Goal: Task Accomplishment & Management: Manage account settings

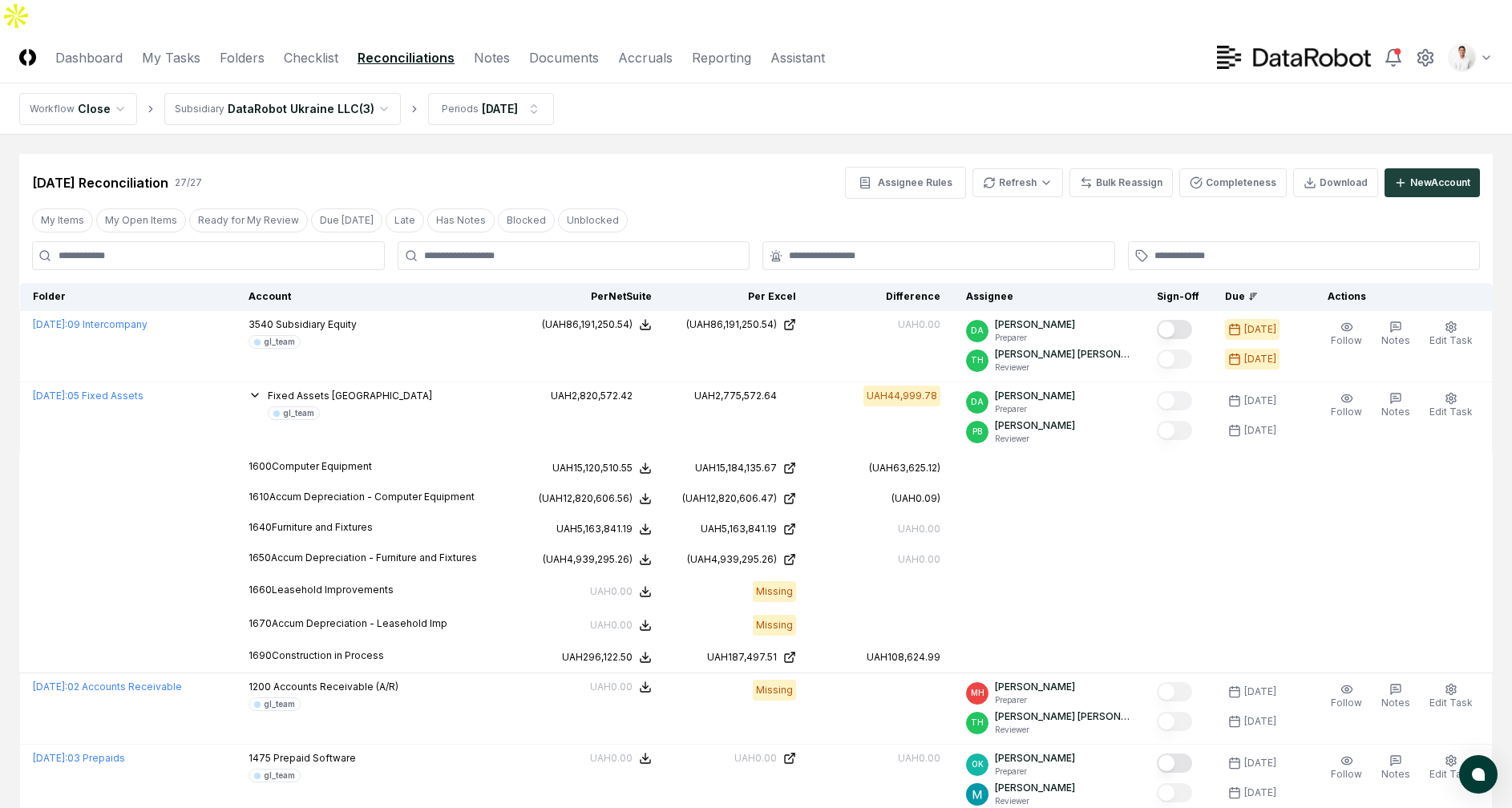
scroll to position [6, 0]
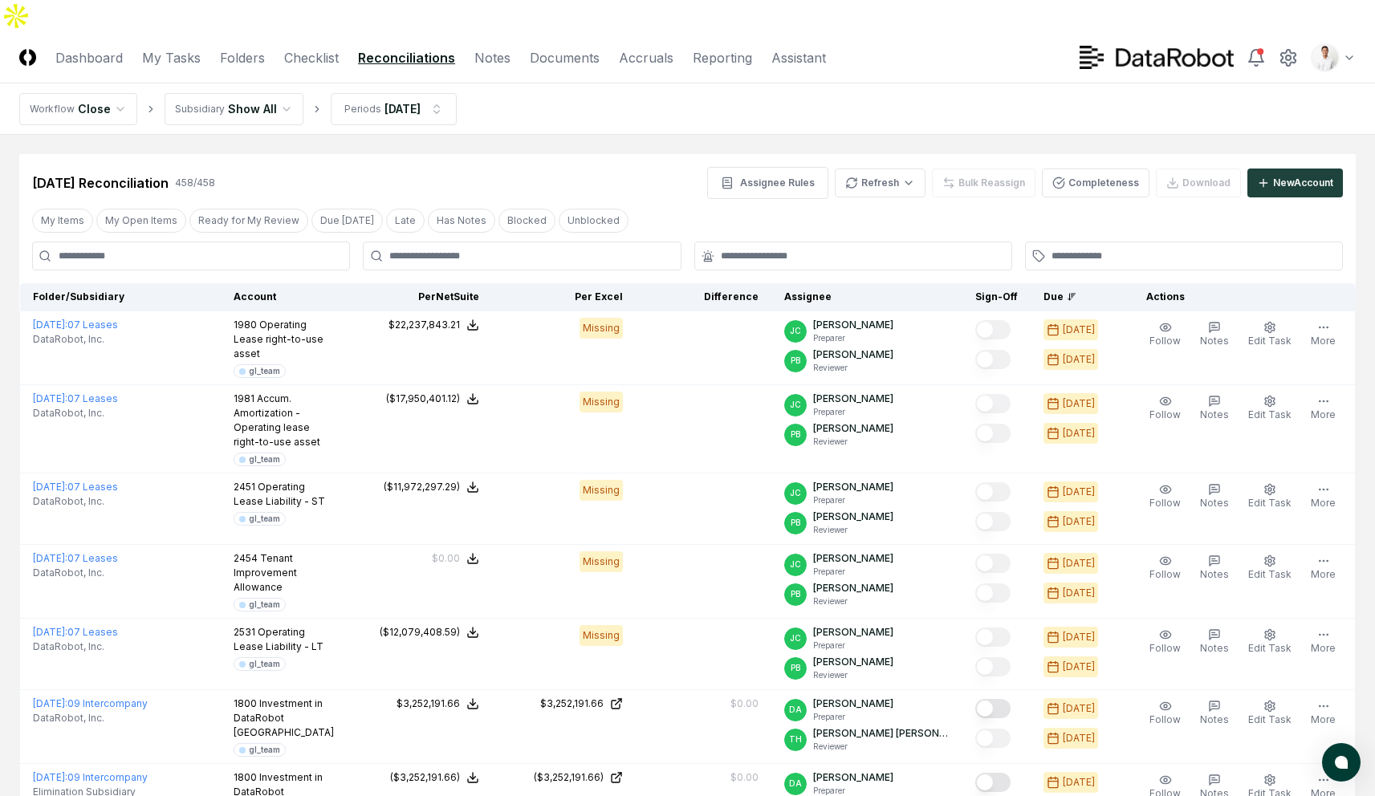
click at [606, 167] on div "[DATE] Reconciliation 458 / 458 Assignee Rules Refresh Bulk Reassign Completene…" at bounding box center [687, 183] width 1311 height 32
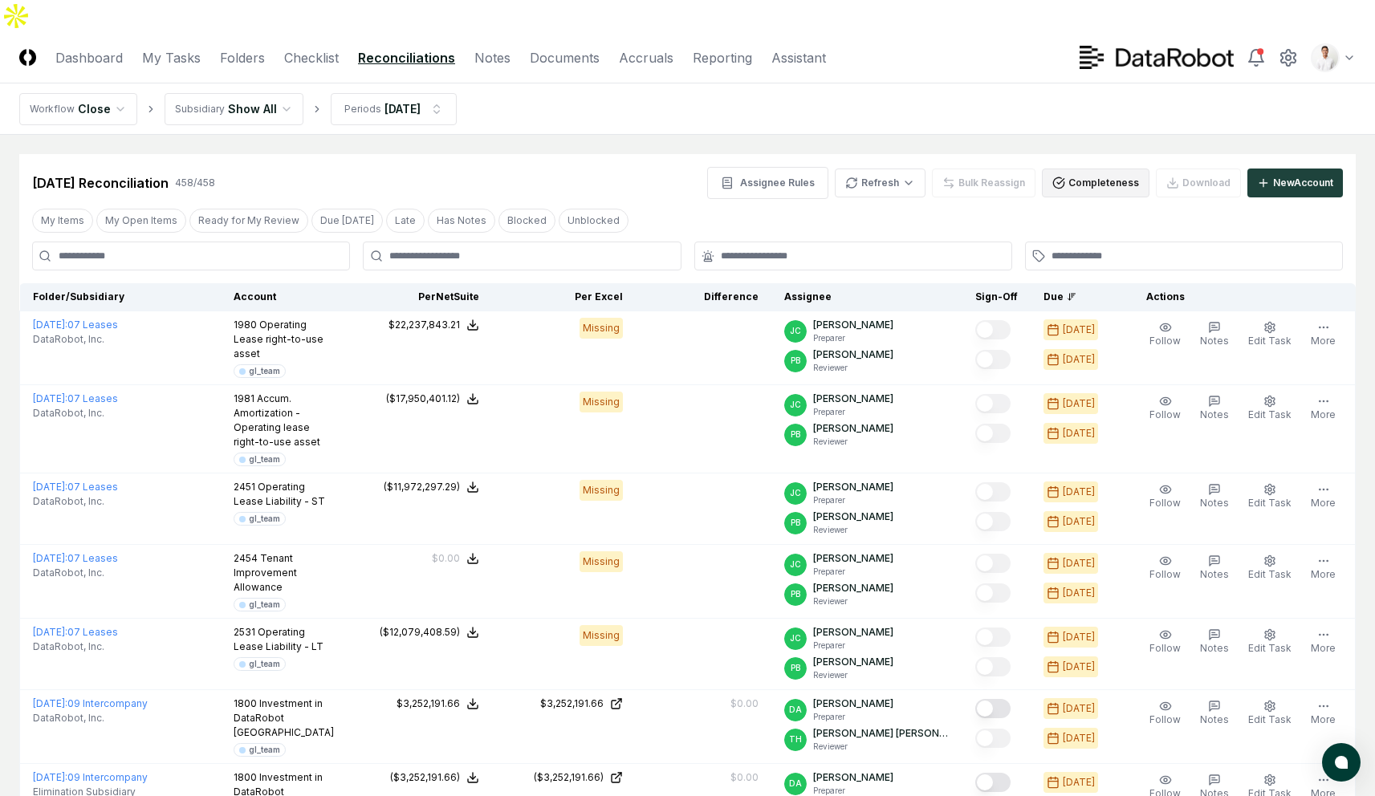
click at [1109, 169] on button "Completeness" at bounding box center [1096, 183] width 108 height 29
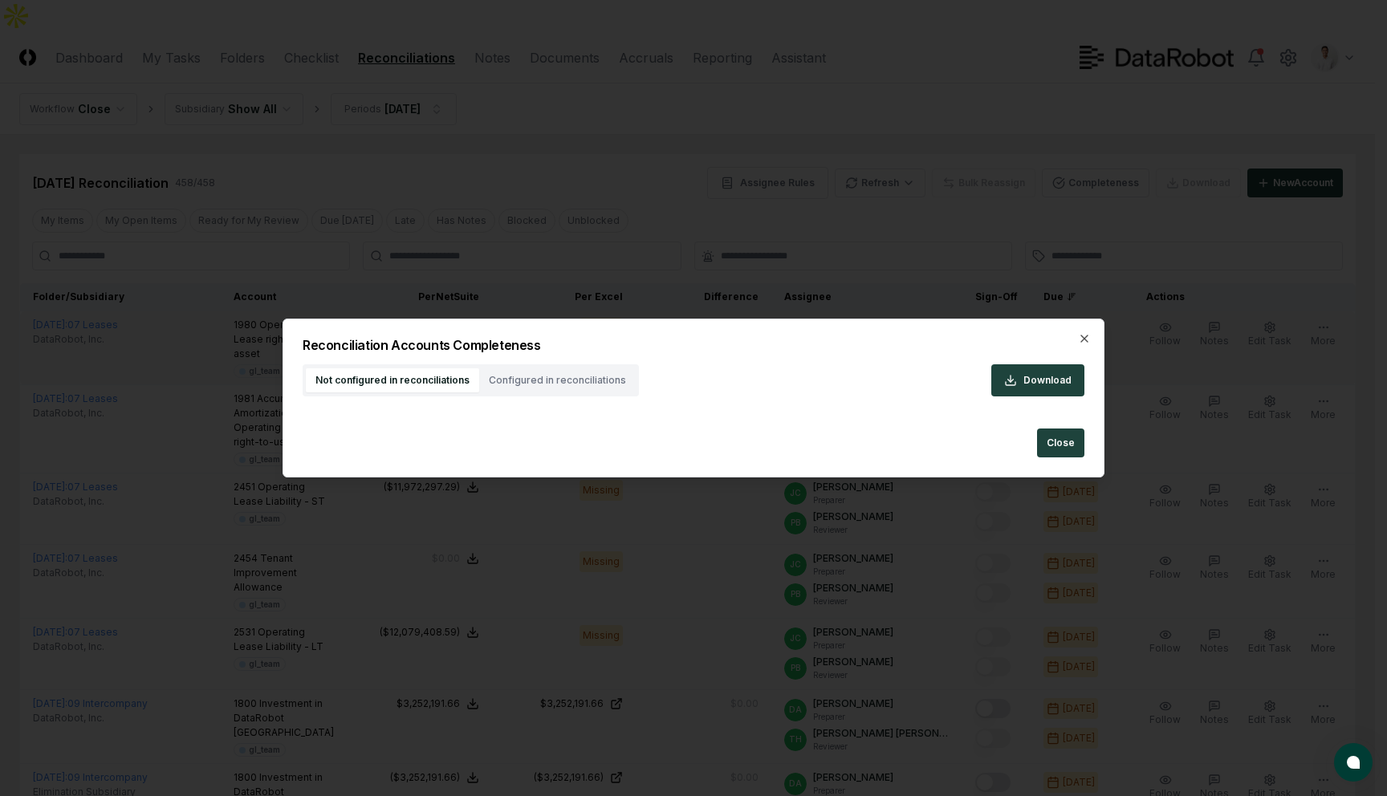
click at [1085, 348] on div "[DATE]" at bounding box center [1076, 361] width 64 height 26
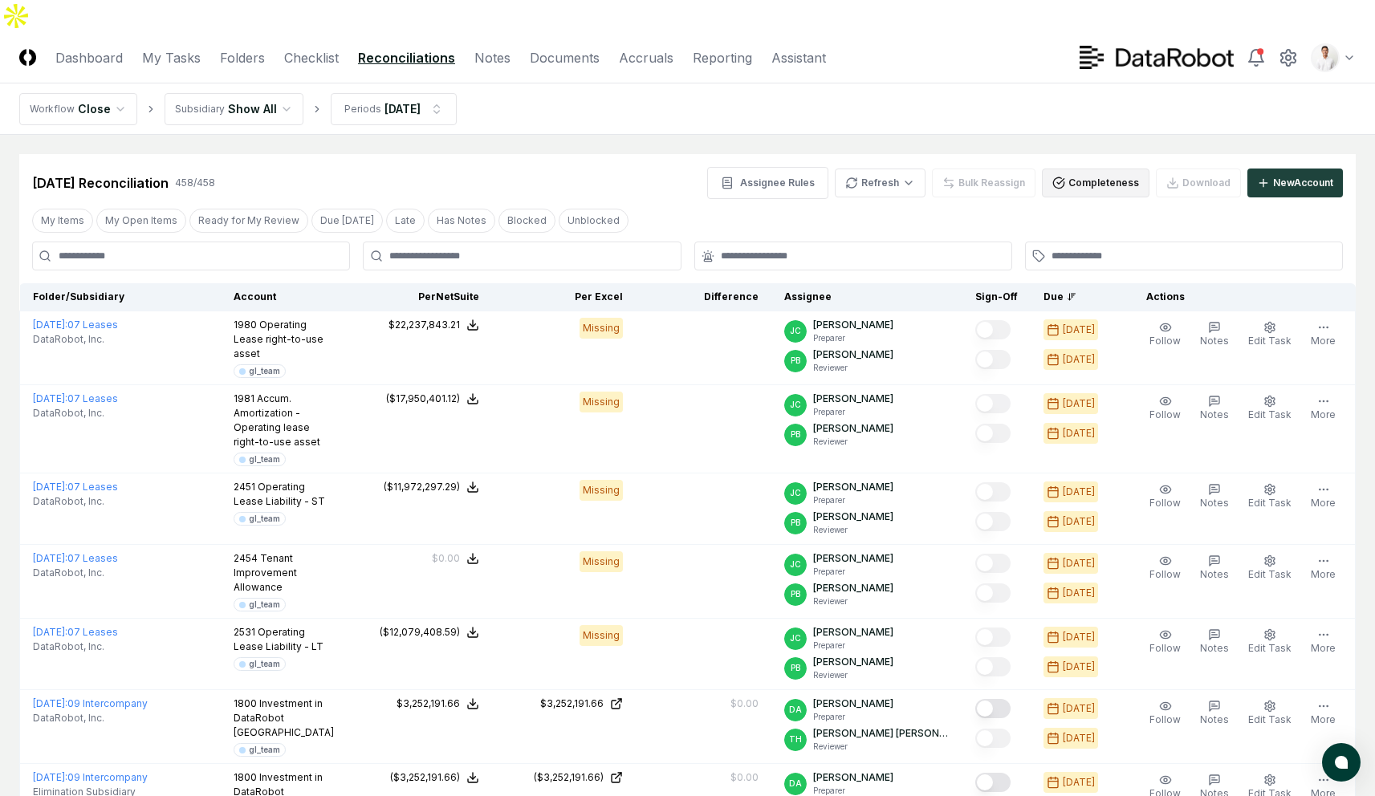
click at [1076, 169] on button "Completeness" at bounding box center [1096, 183] width 108 height 29
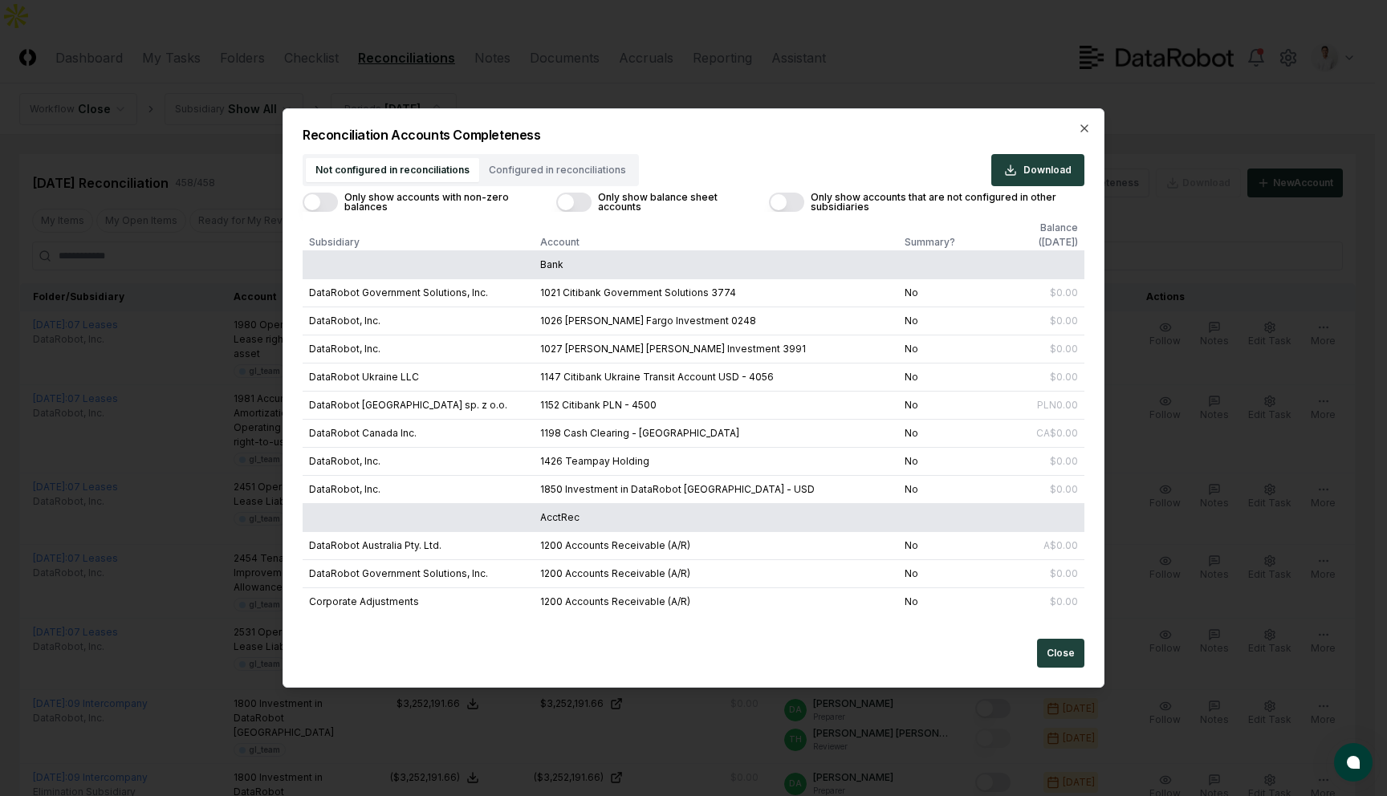
click at [734, 135] on h2 "Reconciliation Accounts Completeness" at bounding box center [694, 134] width 782 height 13
click at [331, 200] on button "Only show accounts with non-zero balances" at bounding box center [320, 202] width 35 height 19
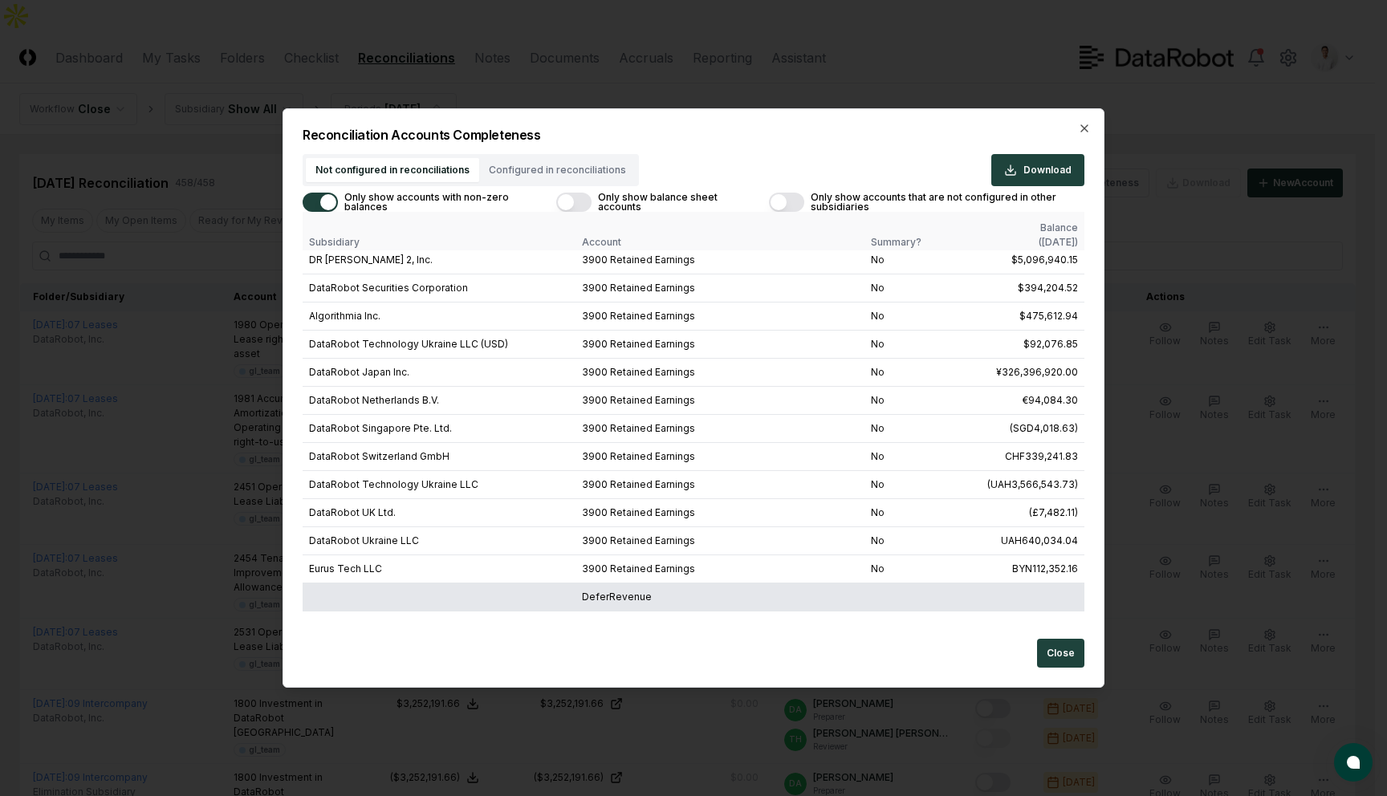
scroll to position [287, 0]
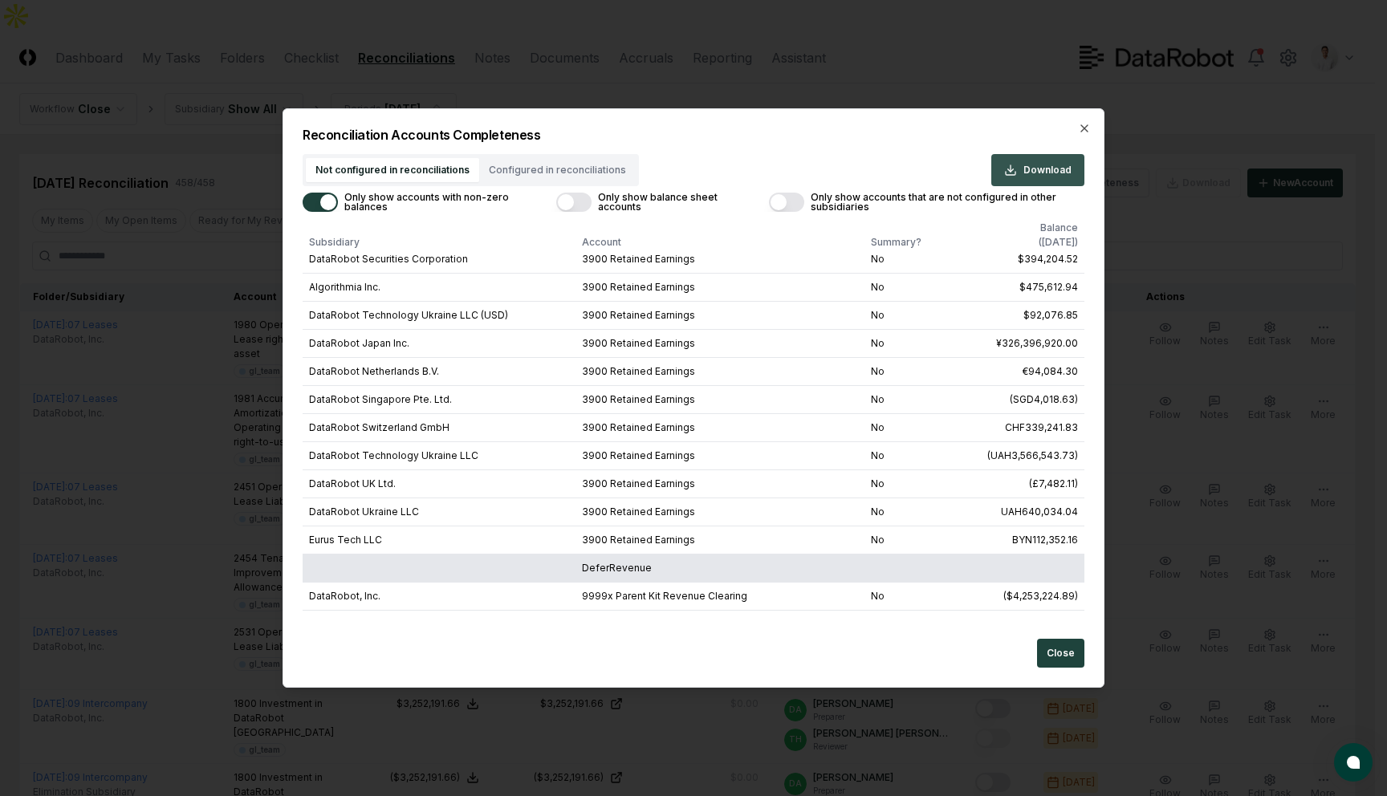
click at [1012, 170] on icon "button" at bounding box center [1010, 170] width 13 height 13
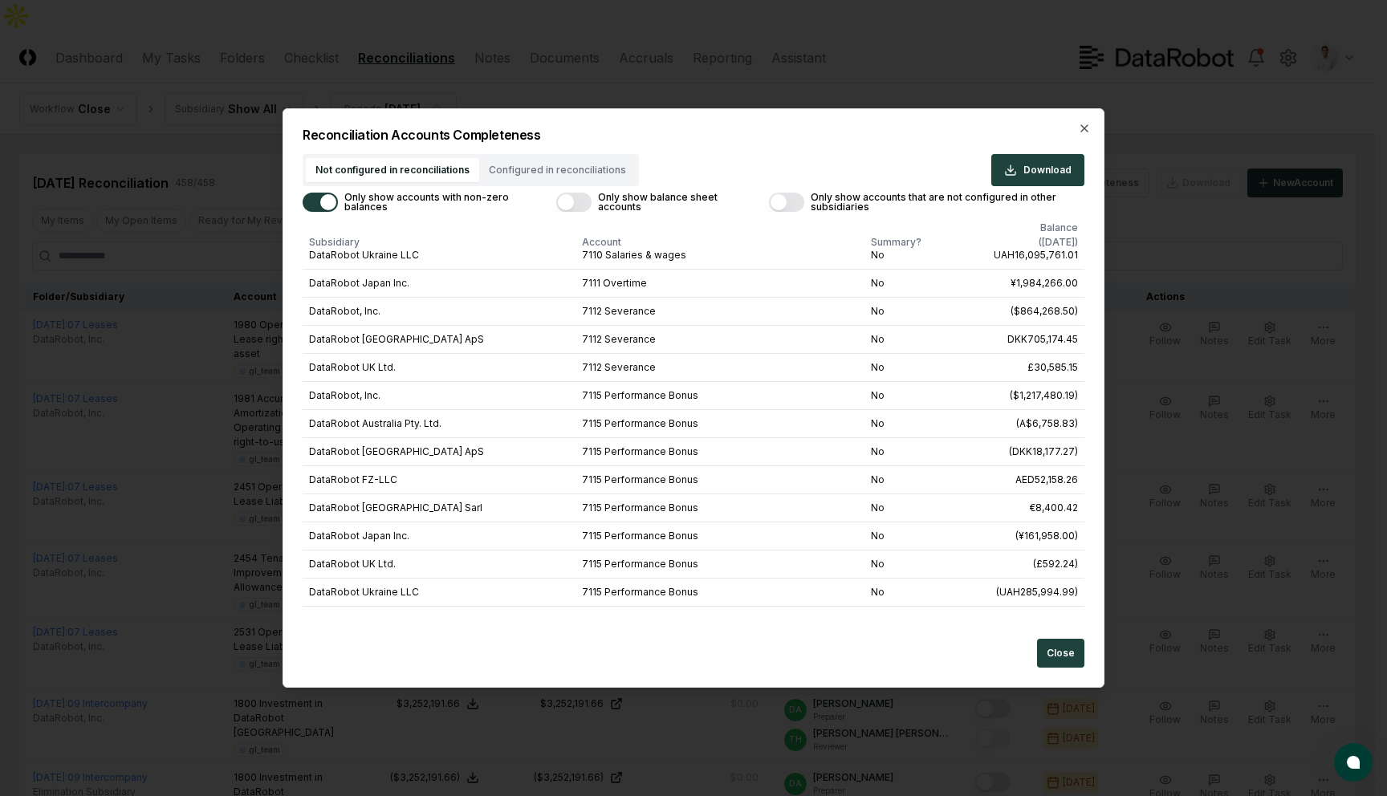
scroll to position [1589, 0]
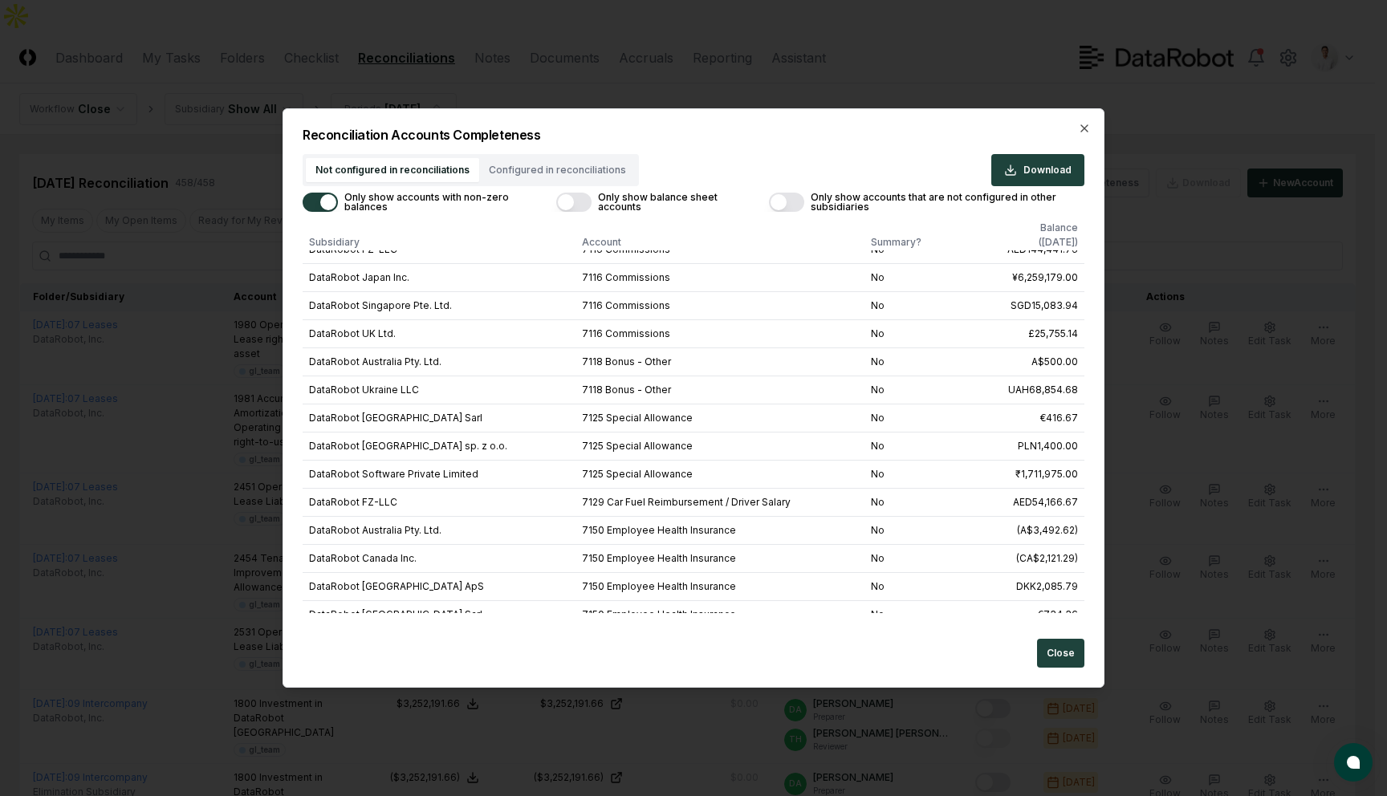
drag, startPoint x: 722, startPoint y: 130, endPoint x: 710, endPoint y: 136, distance: 12.6
click at [723, 129] on h2 "Reconciliation Accounts Completeness" at bounding box center [694, 134] width 782 height 13
click at [577, 166] on div "Not configured in reconciliations Configured in reconciliations" at bounding box center [471, 170] width 336 height 32
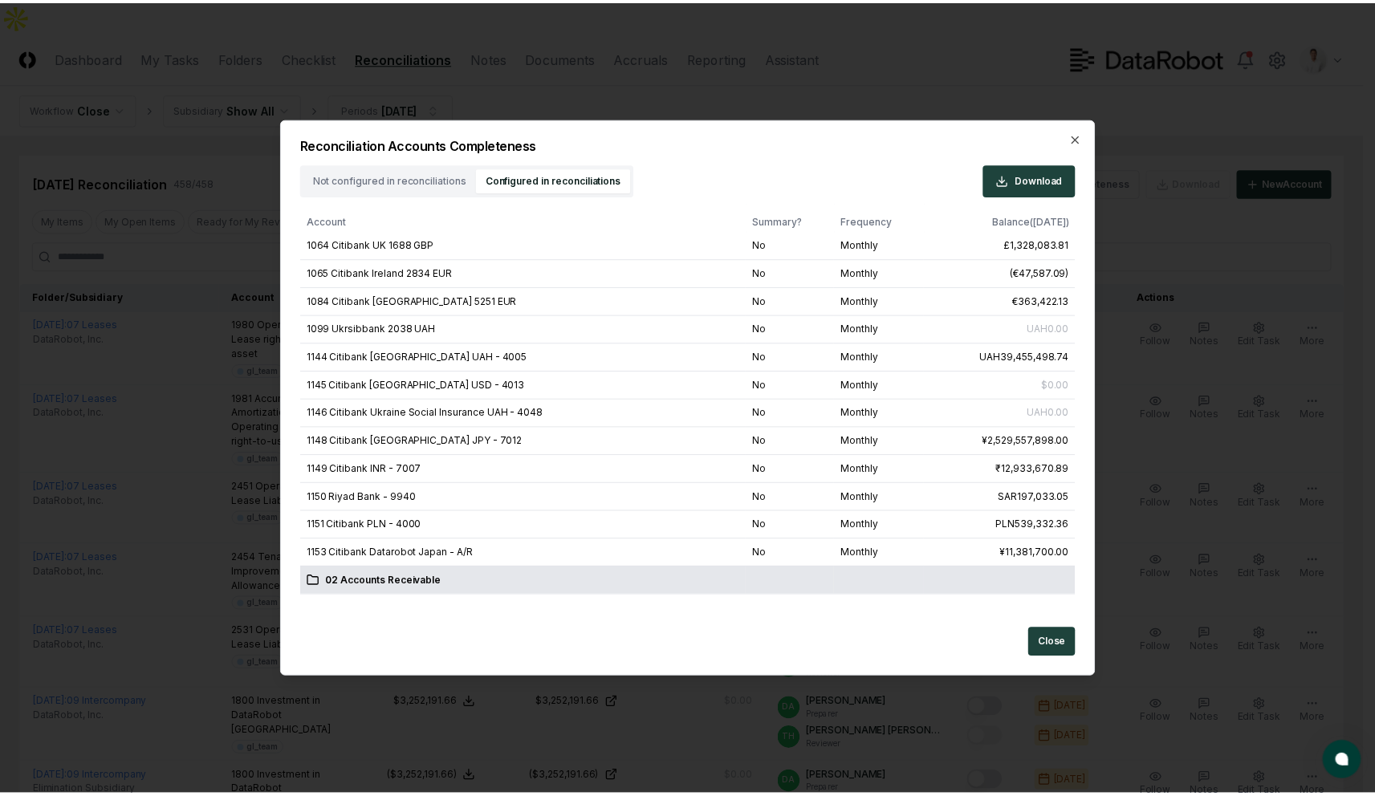
scroll to position [0, 0]
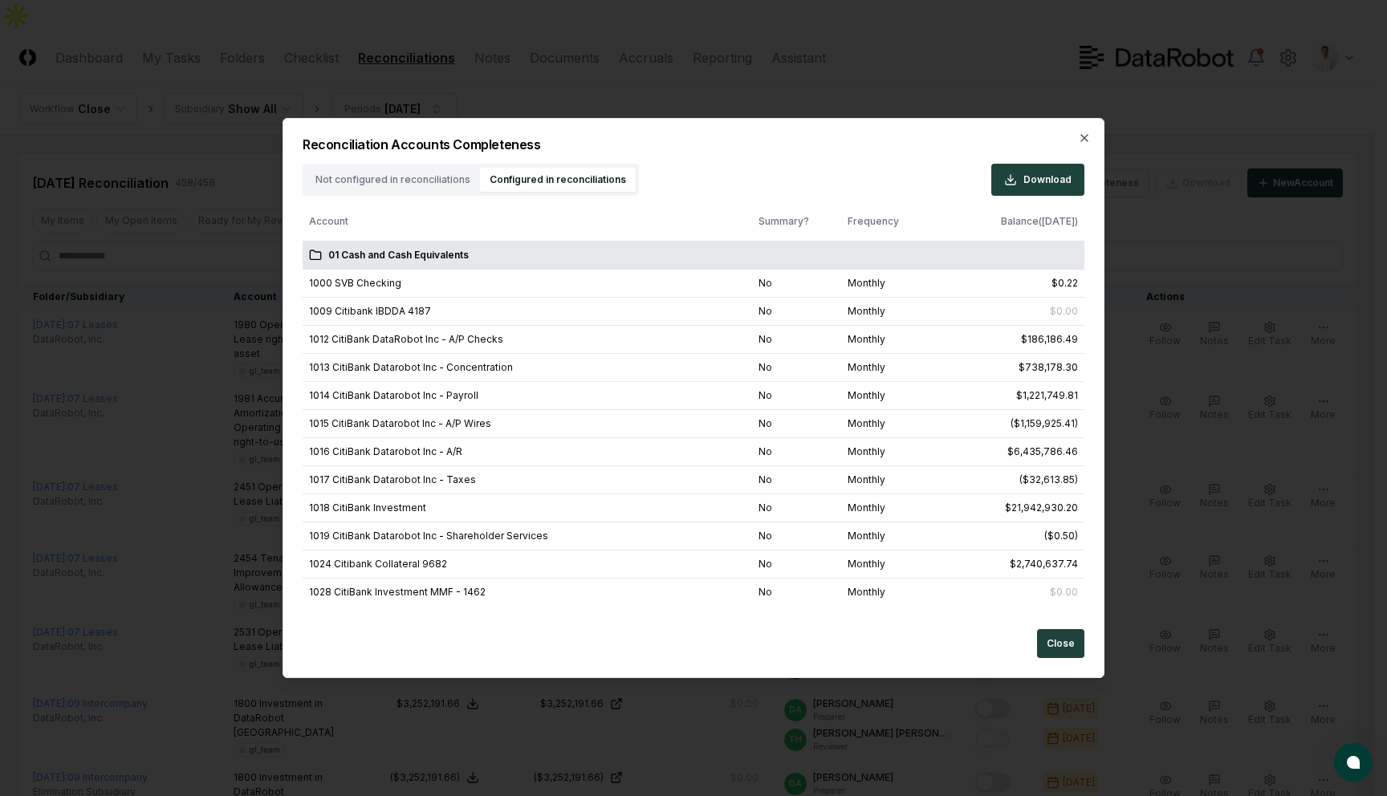
click at [416, 184] on div "Not configured in reconciliations Configured in reconciliations" at bounding box center [471, 180] width 336 height 32
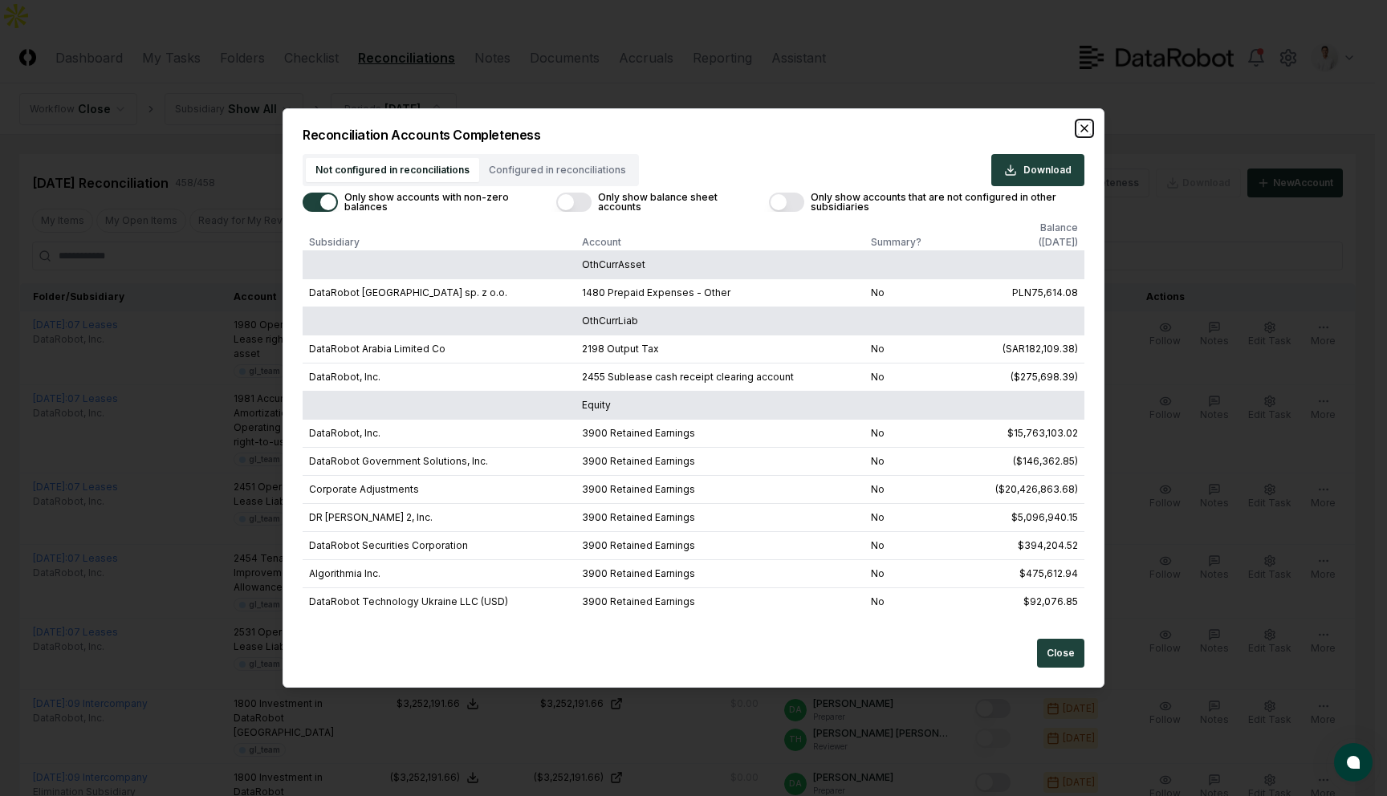
click at [1083, 125] on icon "button" at bounding box center [1084, 128] width 13 height 13
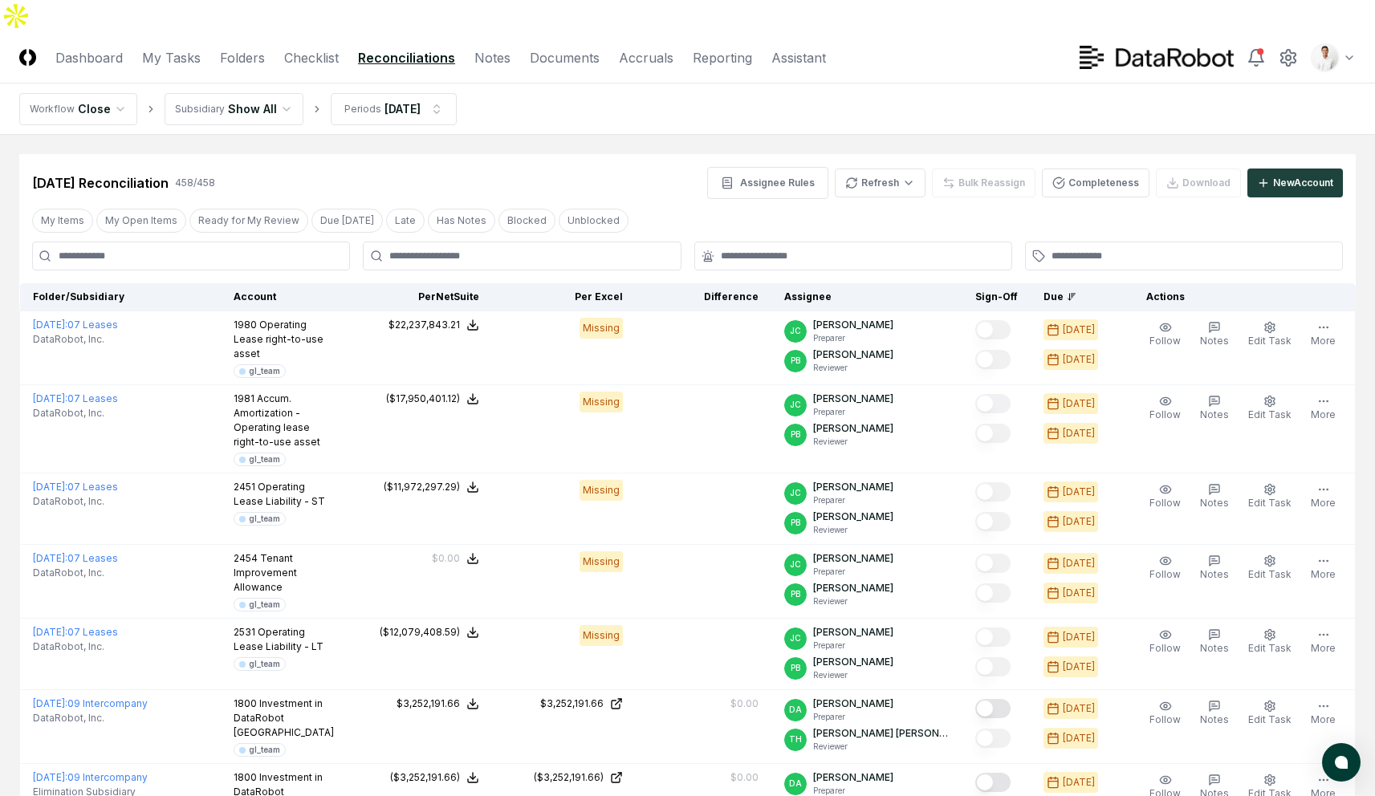
click at [329, 48] on link "Checklist" at bounding box center [311, 57] width 55 height 19
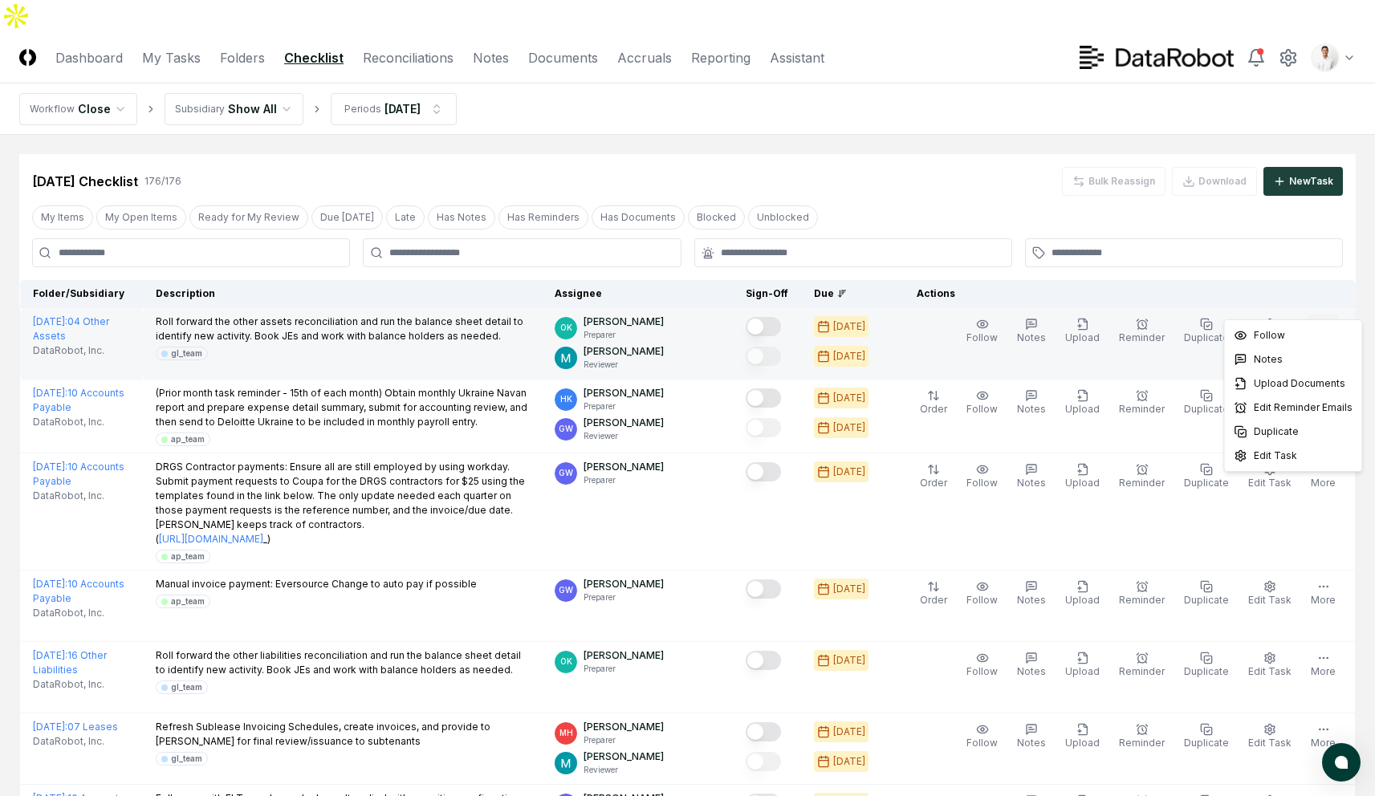
click at [1319, 318] on icon "button" at bounding box center [1323, 324] width 13 height 13
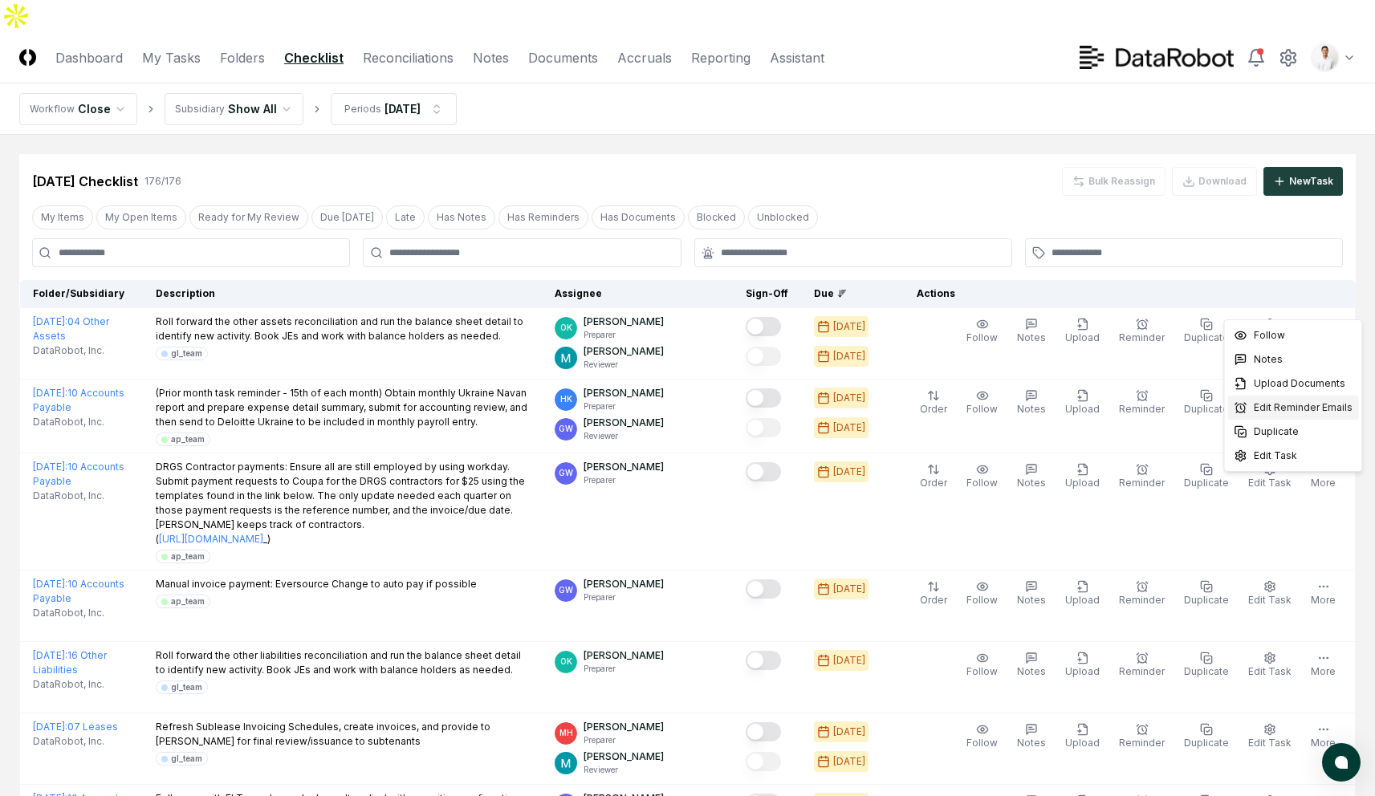
click at [1299, 409] on span "Edit Reminder Emails" at bounding box center [1303, 408] width 99 height 14
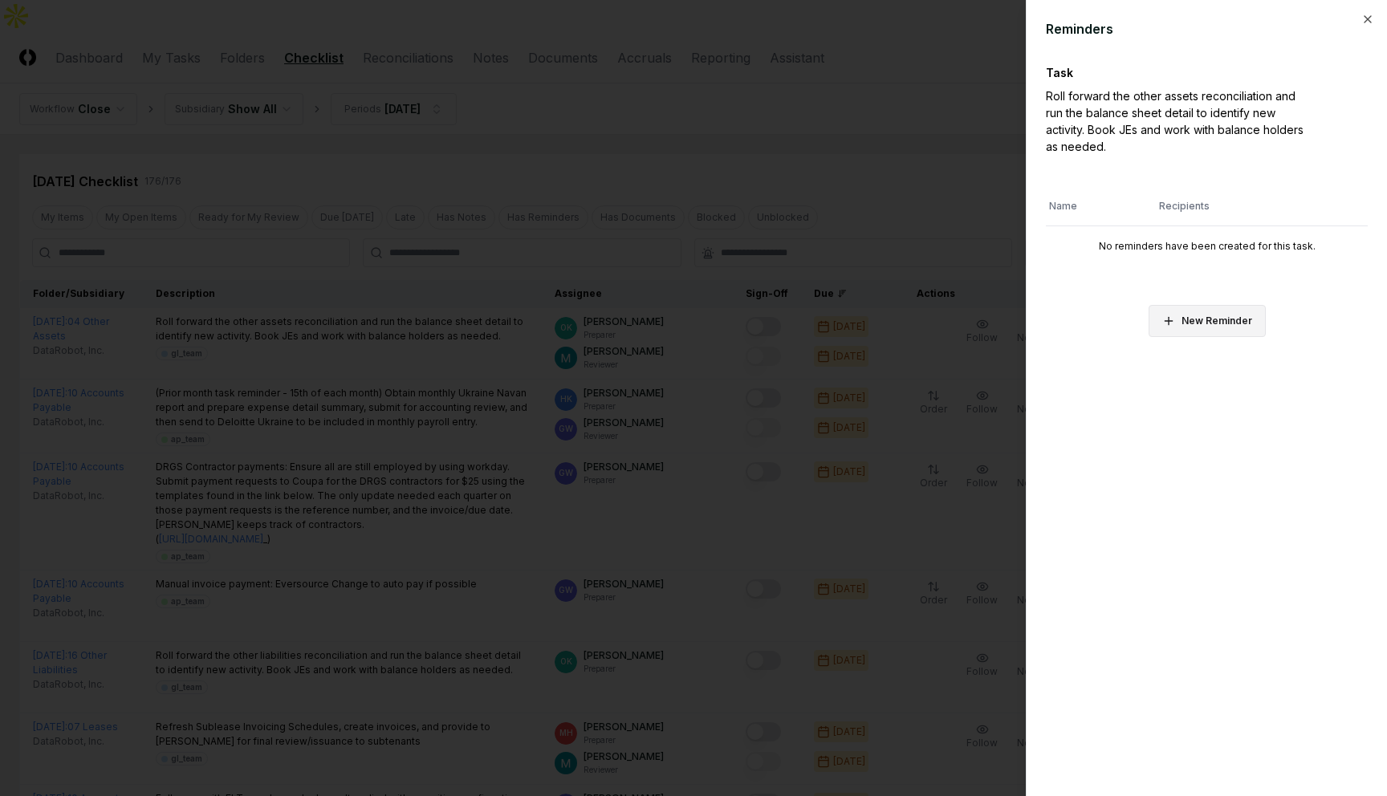
click at [1230, 320] on button "New Reminder" at bounding box center [1207, 321] width 117 height 32
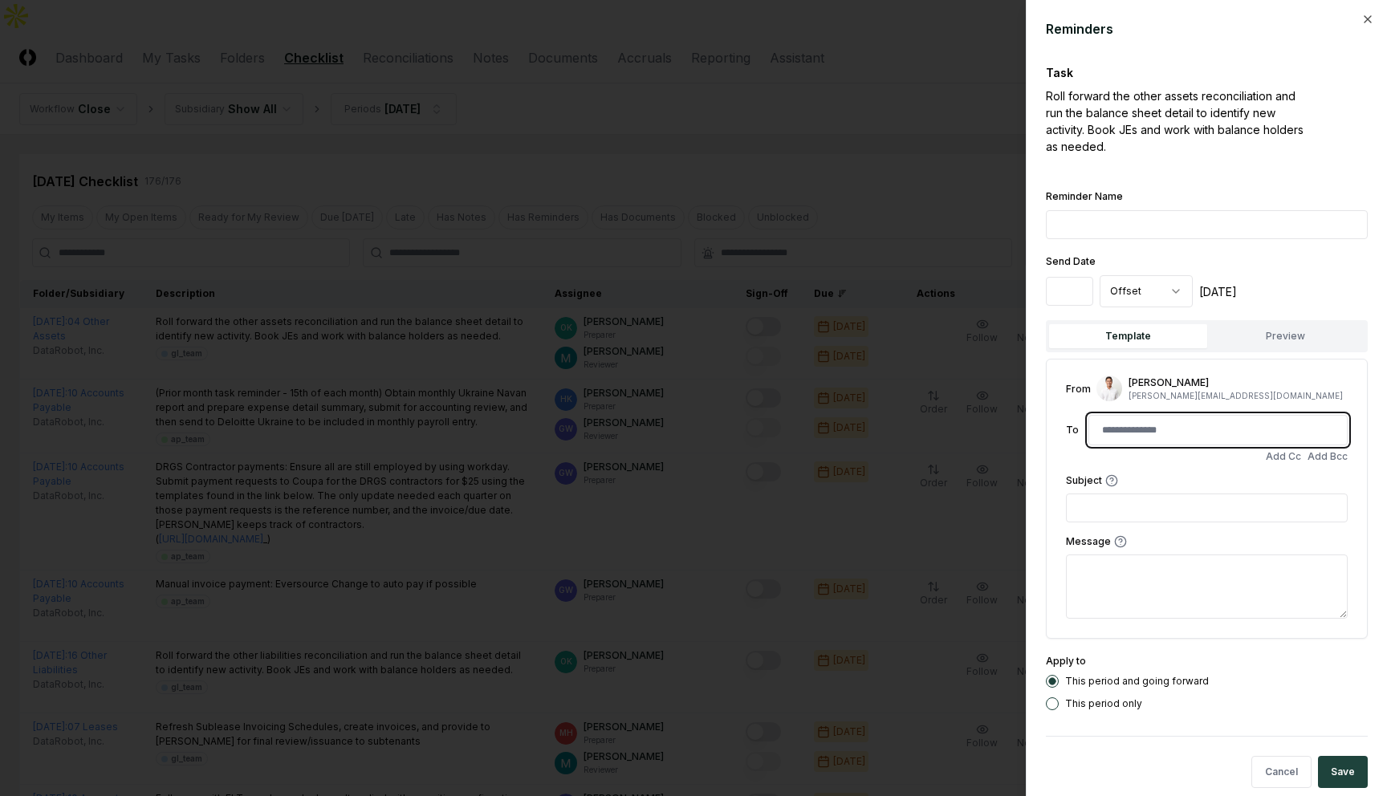
click at [1166, 426] on input at bounding box center [1218, 430] width 251 height 29
click at [1121, 504] on input "text" at bounding box center [1207, 508] width 282 height 29
click at [1158, 587] on textarea at bounding box center [1207, 587] width 282 height 64
click at [1129, 425] on input at bounding box center [1218, 430] width 251 height 29
click at [806, 145] on div at bounding box center [693, 398] width 1387 height 796
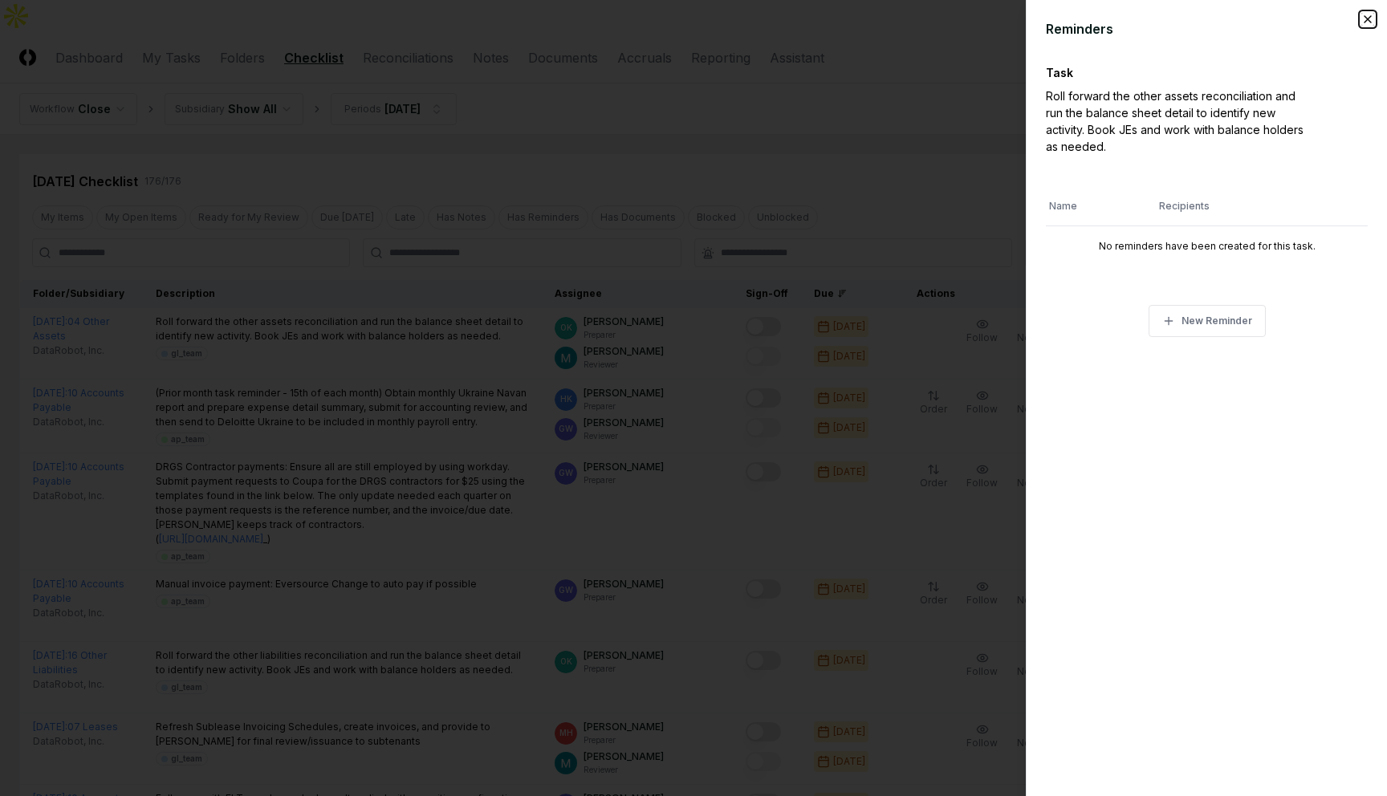
click at [1367, 21] on icon "button" at bounding box center [1368, 19] width 13 height 13
